Goal: Check status

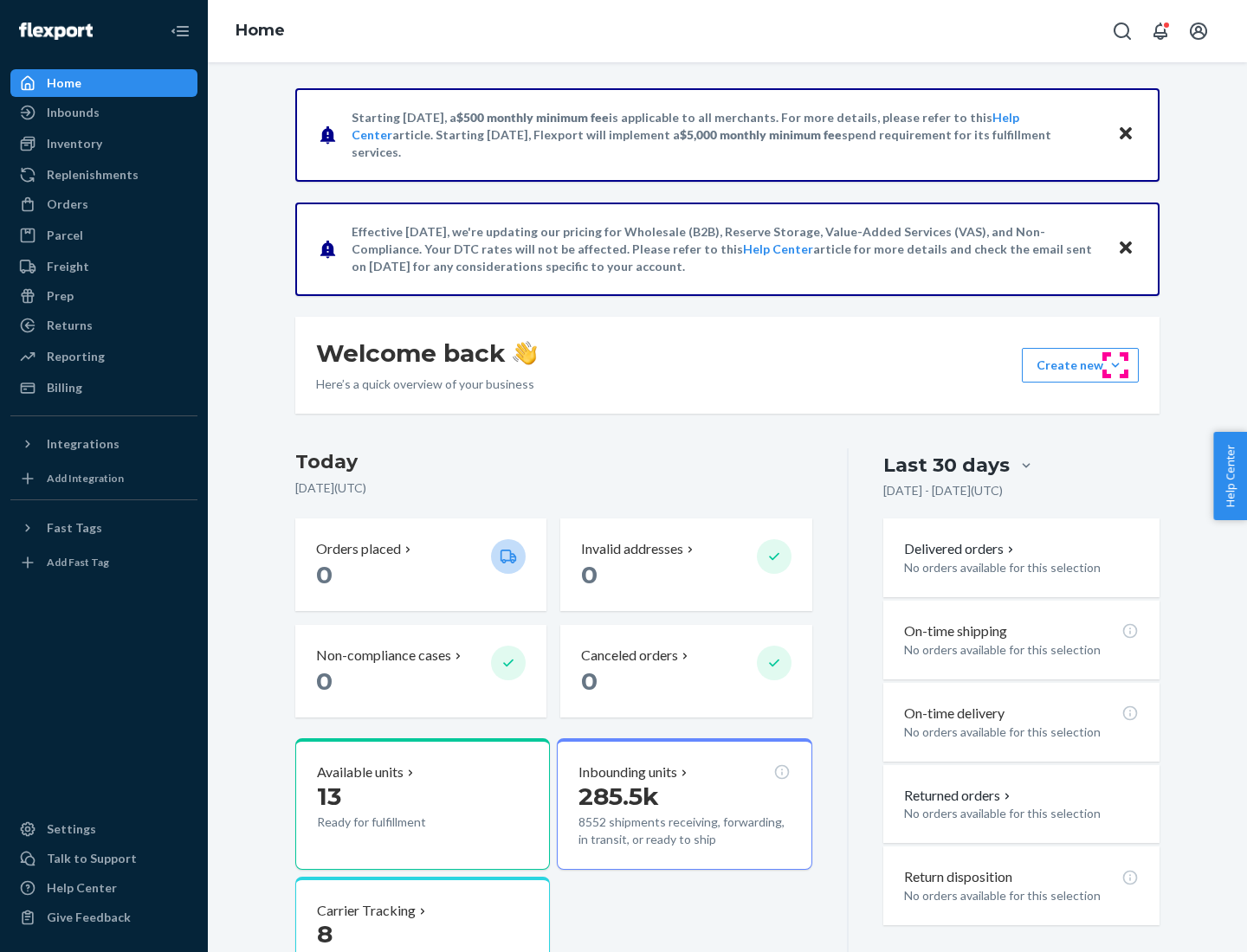
click at [1115, 365] on button "Create new Create new inbound Create new order Create new product" at bounding box center [1079, 365] width 117 height 35
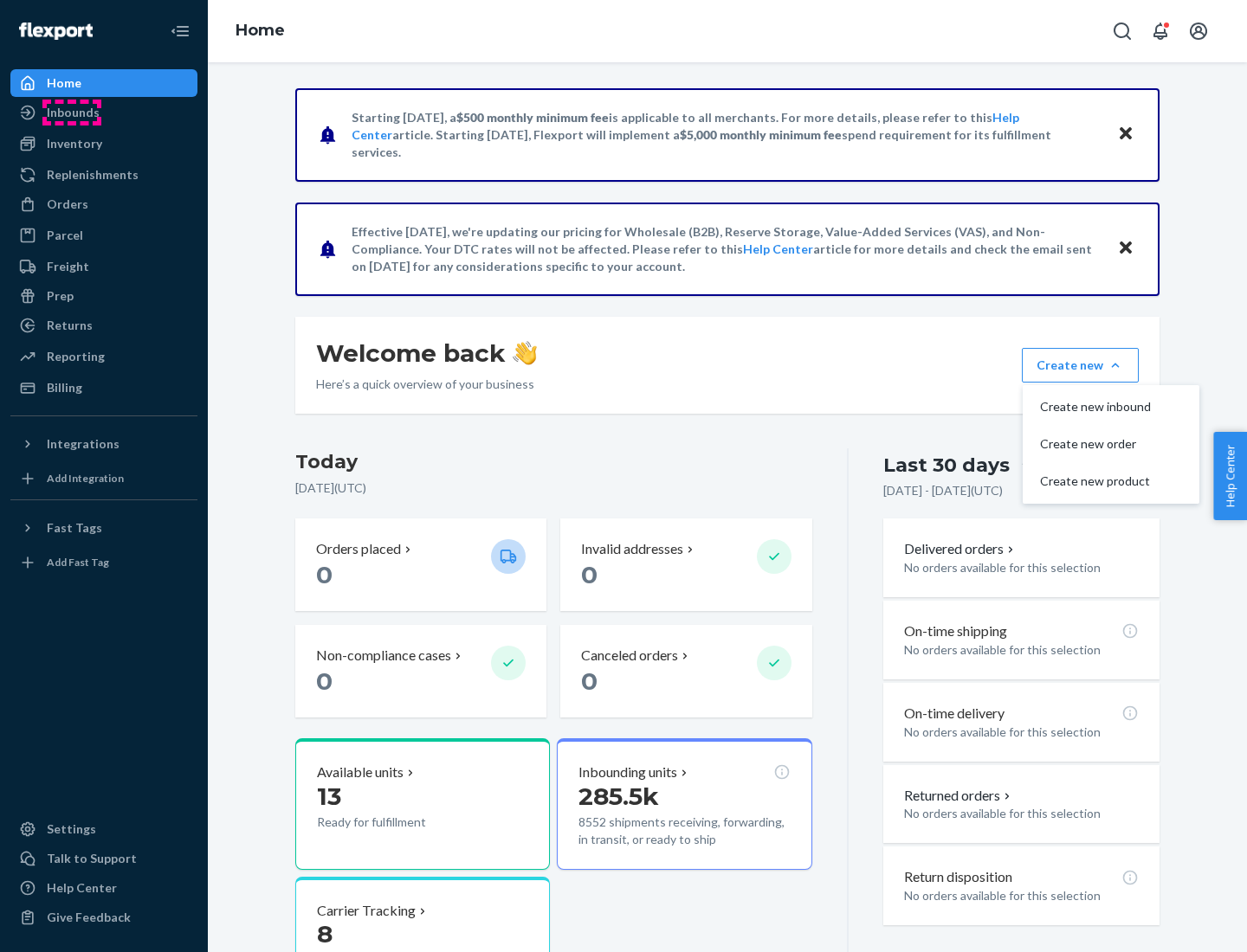
click at [72, 113] on div "Inbounds" at bounding box center [73, 113] width 53 height 17
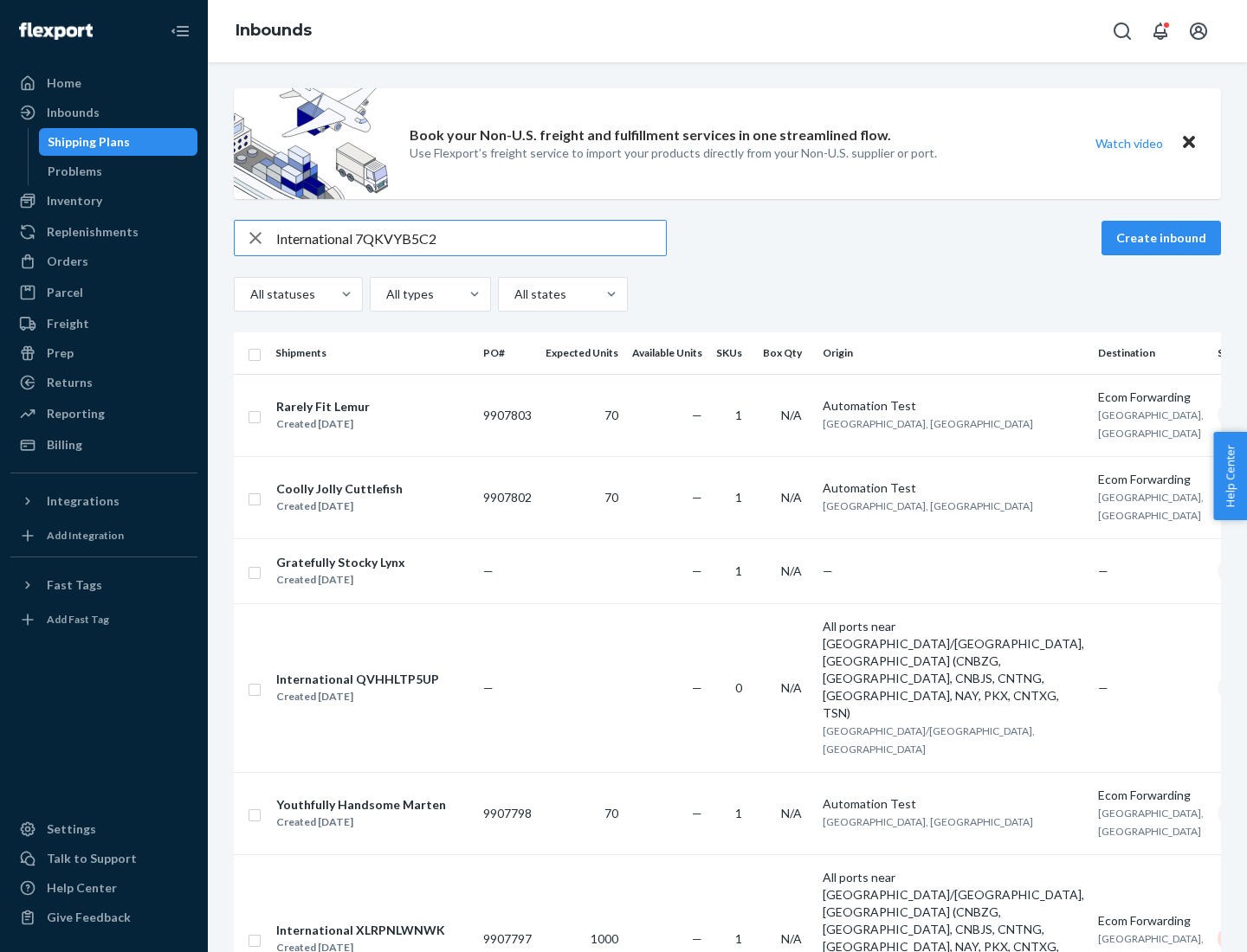
type input "International 7QKVYB5C29"
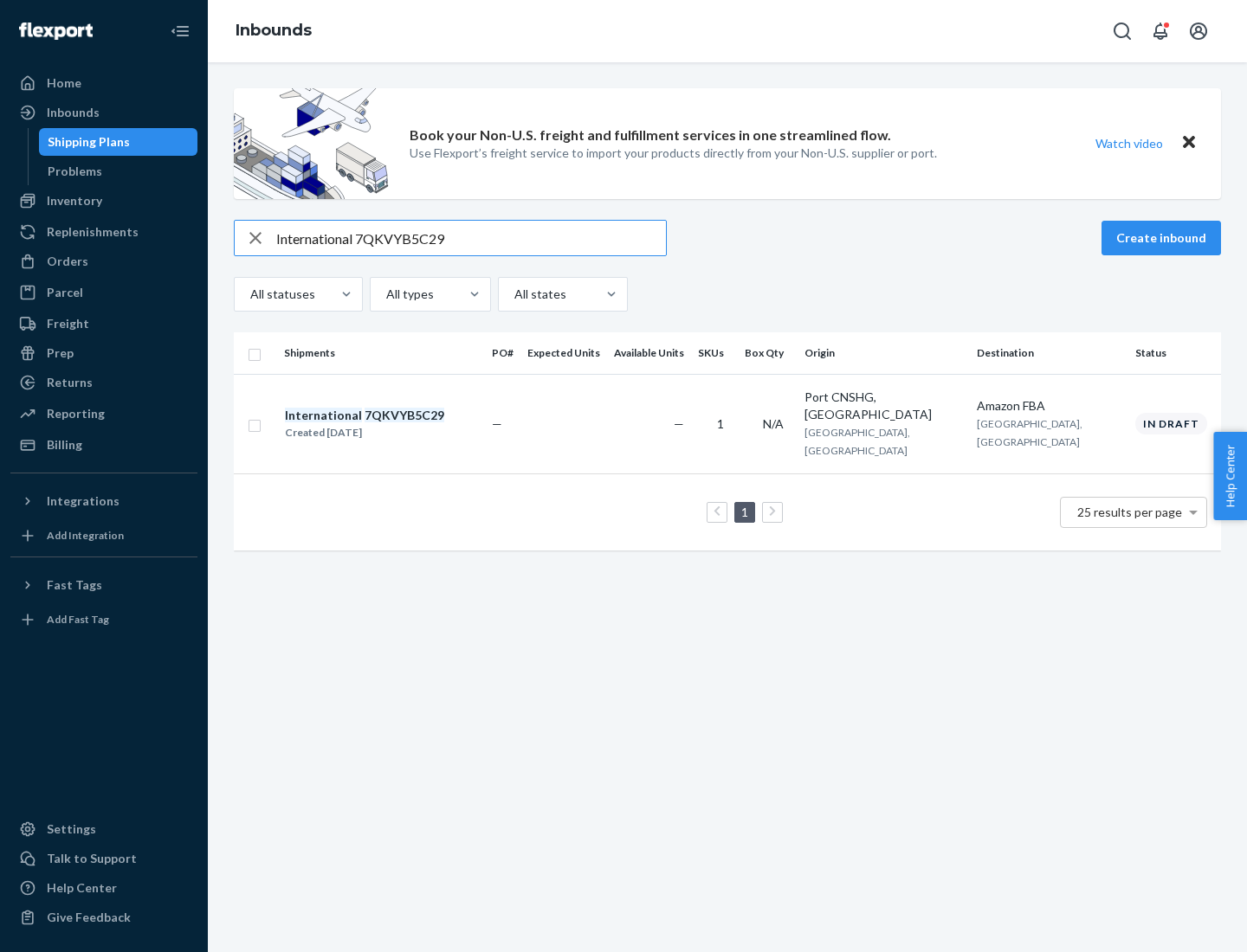
click at [394, 424] on div "Created [DATE]" at bounding box center [364, 433] width 159 height 17
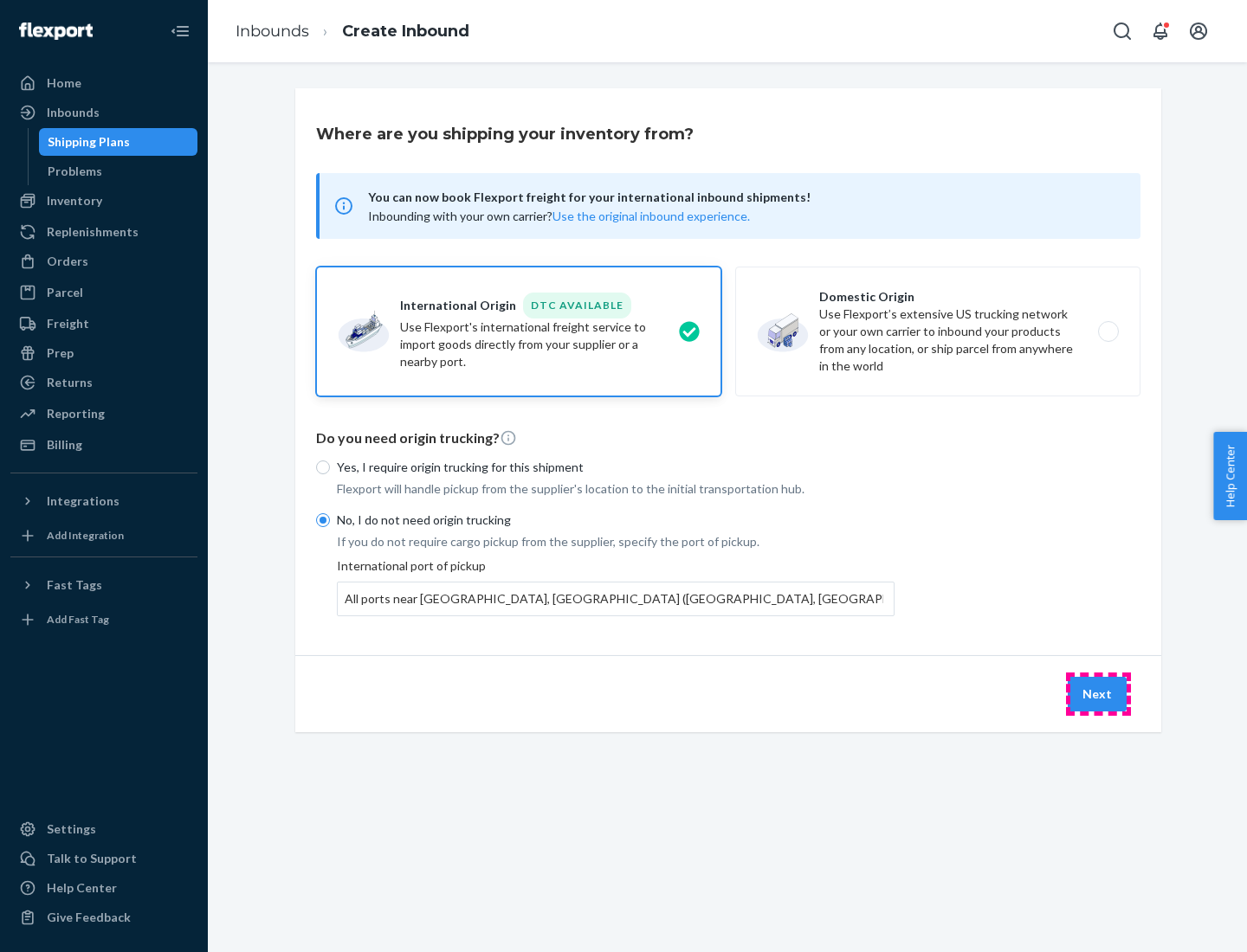
click at [1098, 694] on button "Next" at bounding box center [1097, 695] width 59 height 35
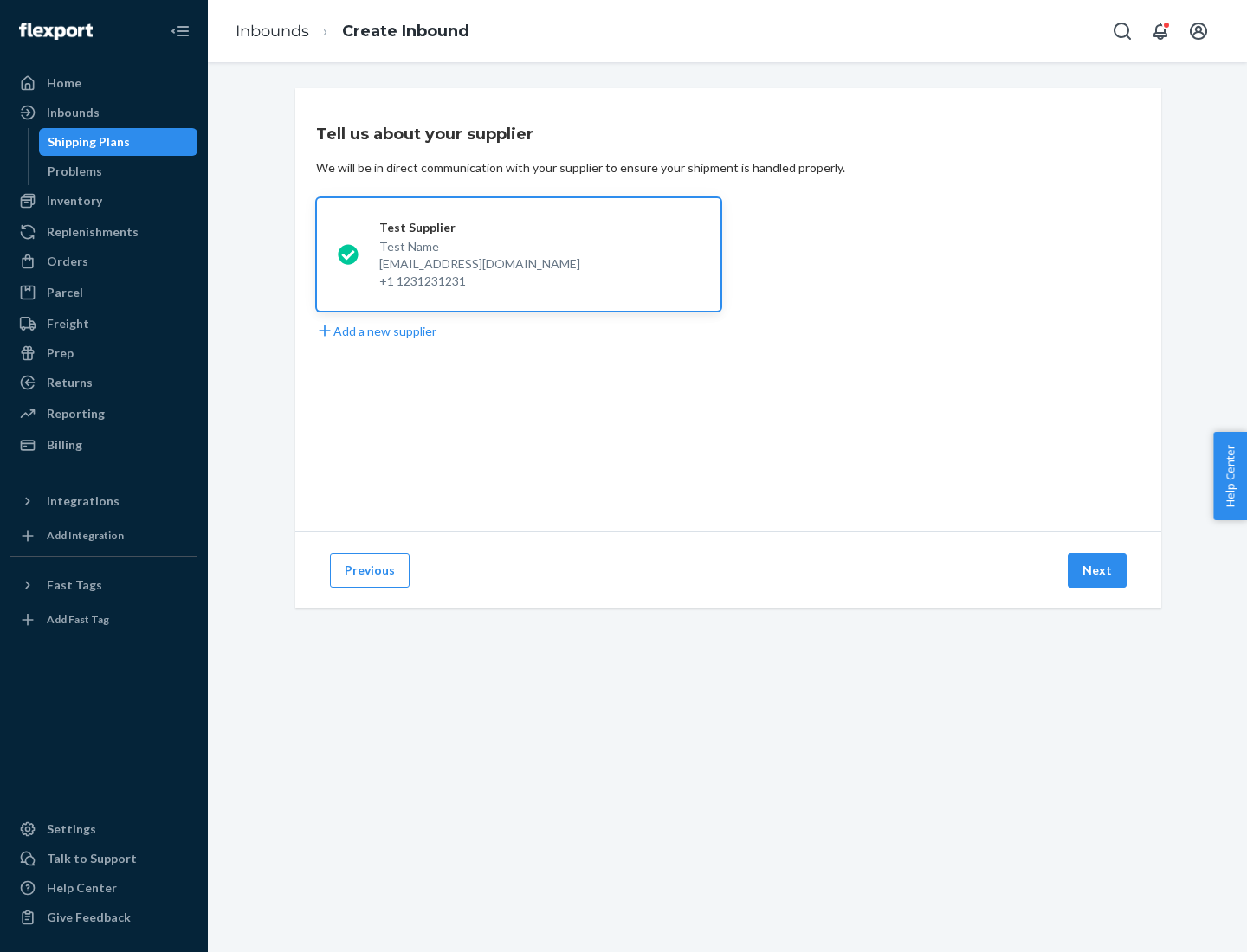
click at [1098, 570] on button "Next" at bounding box center [1097, 570] width 59 height 35
